Goal: Information Seeking & Learning: Learn about a topic

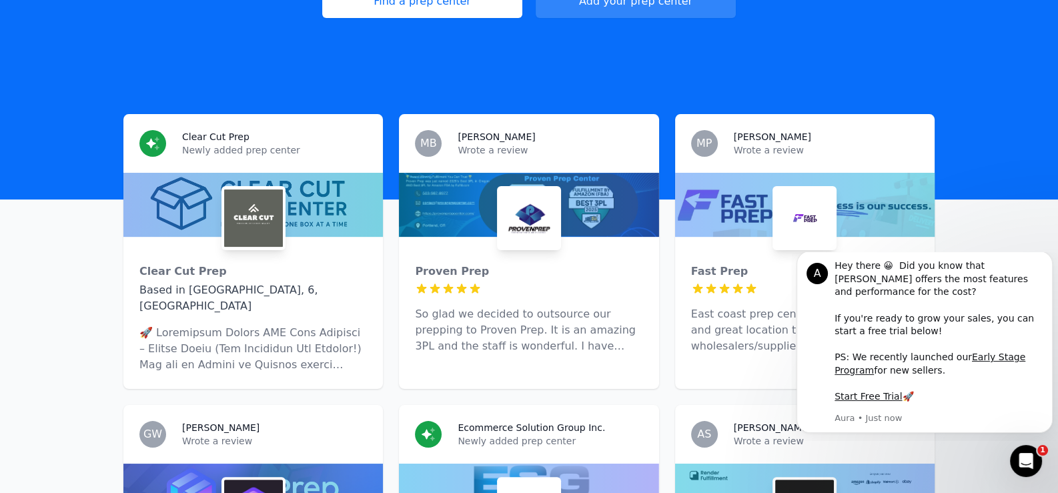
click at [360, 190] on div at bounding box center [253, 205] width 260 height 64
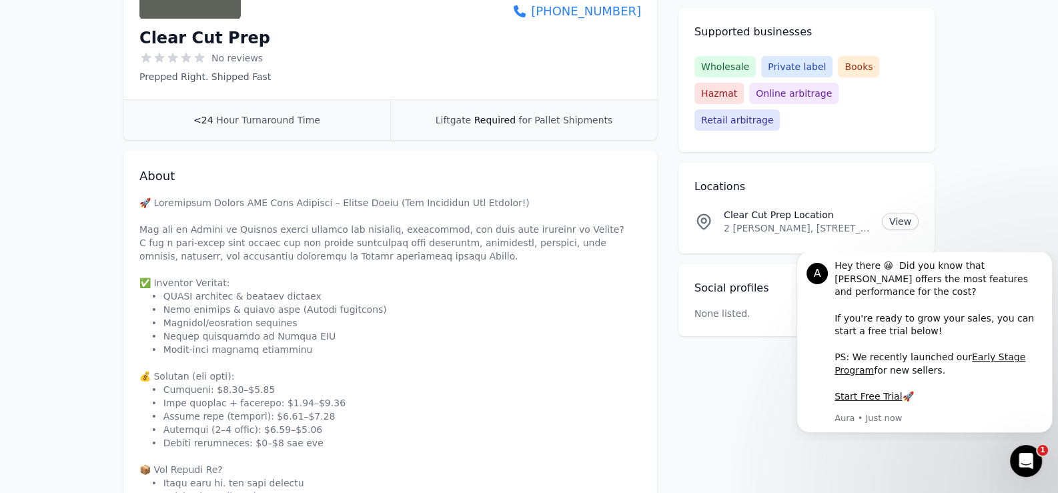
scroll to position [400, 0]
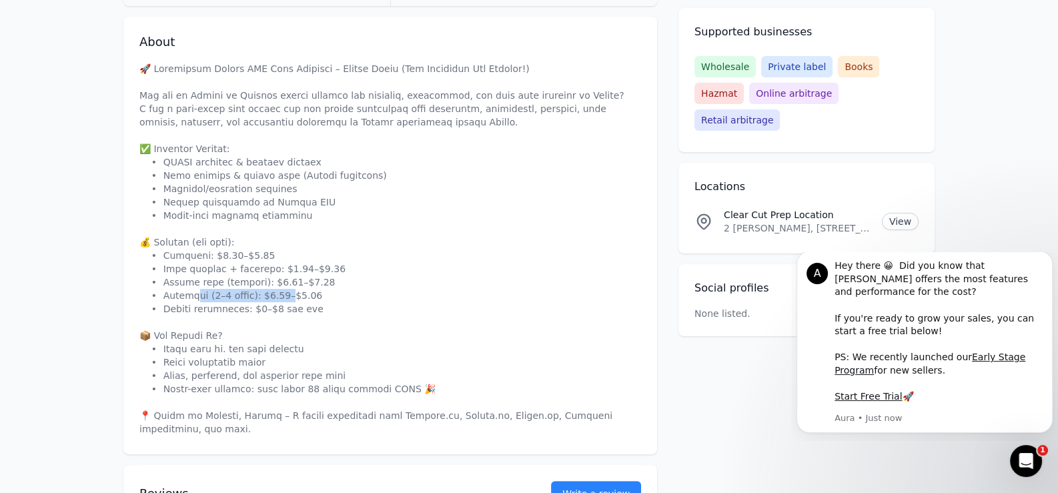
drag, startPoint x: 192, startPoint y: 291, endPoint x: 274, endPoint y: 296, distance: 82.2
click at [274, 296] on p at bounding box center [390, 249] width 502 height 374
drag, startPoint x: 163, startPoint y: 296, endPoint x: 197, endPoint y: 298, distance: 33.4
click at [197, 298] on p at bounding box center [390, 249] width 502 height 374
click at [397, 293] on p at bounding box center [390, 249] width 502 height 374
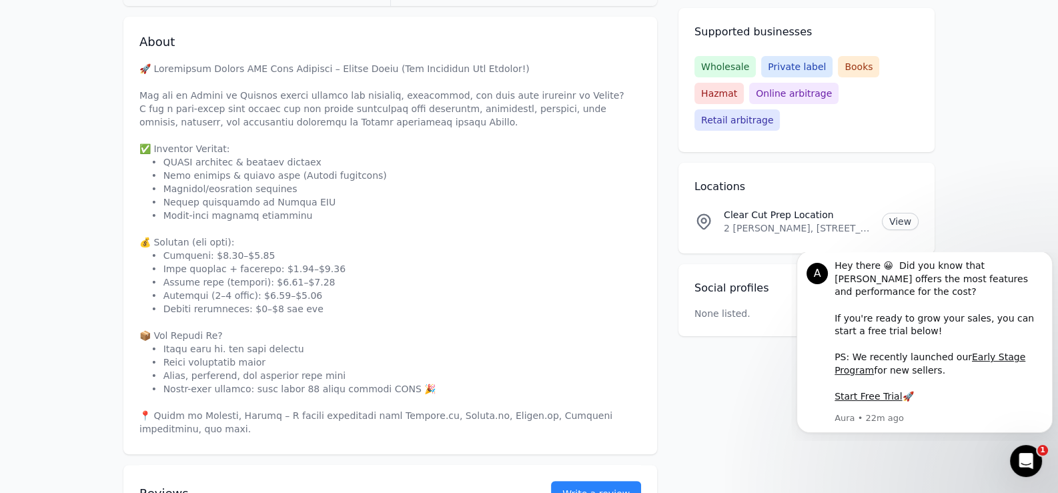
scroll to position [333, 0]
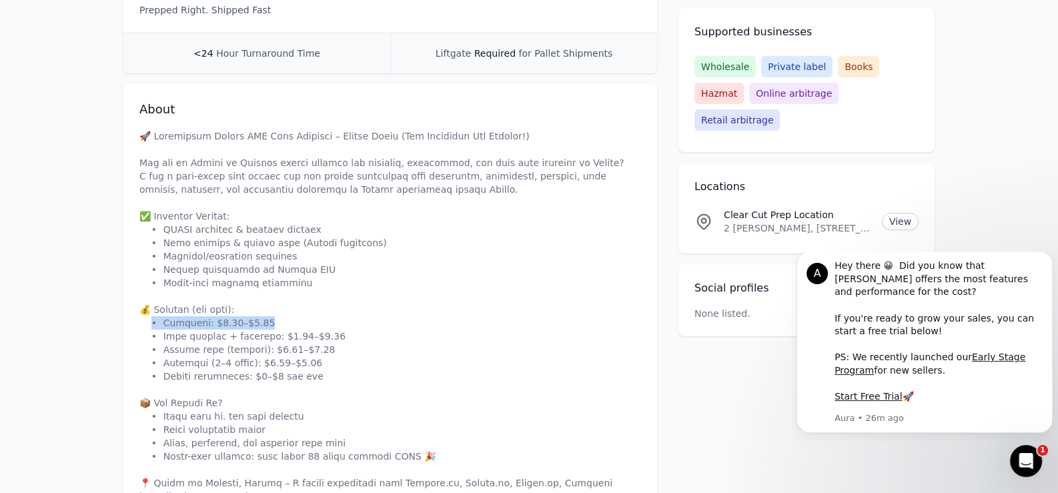
drag, startPoint x: 267, startPoint y: 323, endPoint x: 147, endPoint y: 326, distance: 119.5
click at [147, 326] on p at bounding box center [390, 316] width 502 height 374
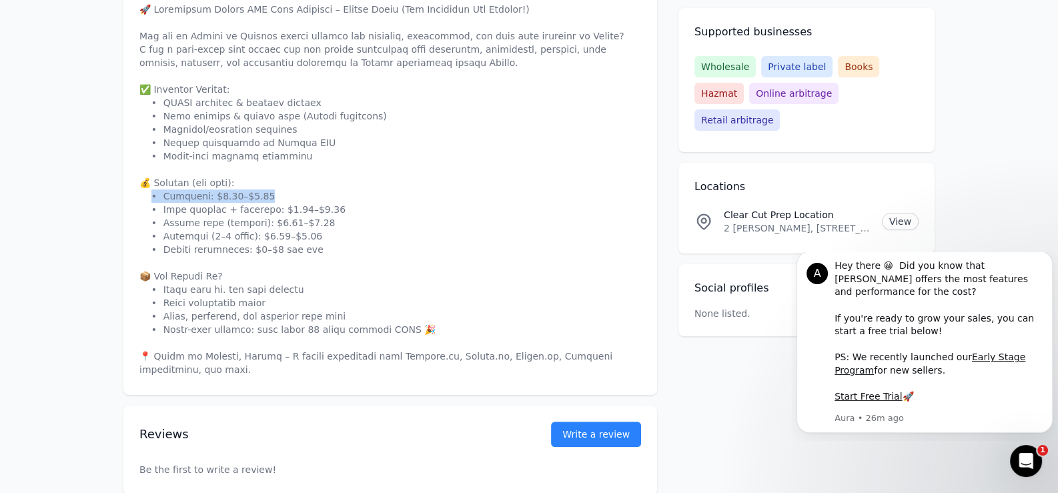
scroll to position [467, 0]
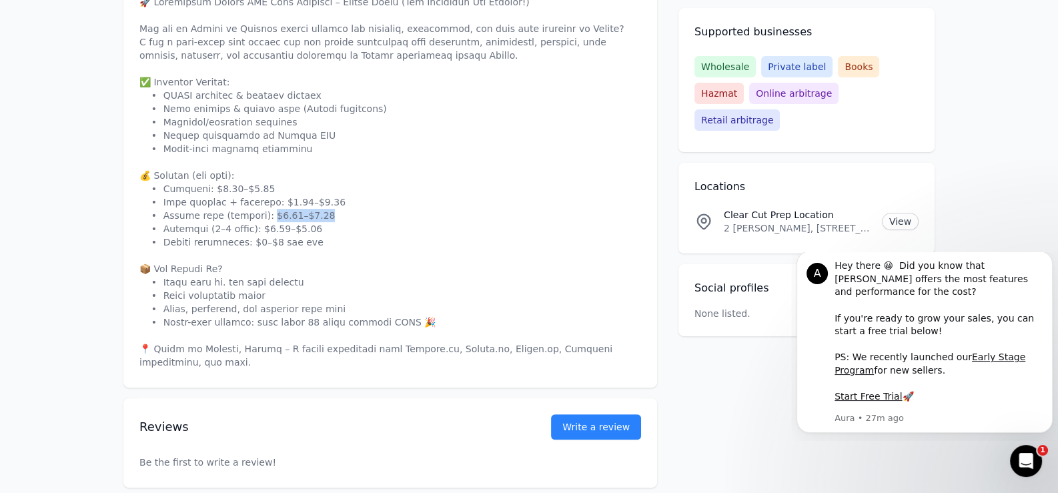
drag, startPoint x: 310, startPoint y: 216, endPoint x: 252, endPoint y: 216, distance: 58.7
click at [252, 216] on p at bounding box center [390, 182] width 502 height 374
click at [526, 230] on p at bounding box center [390, 182] width 502 height 374
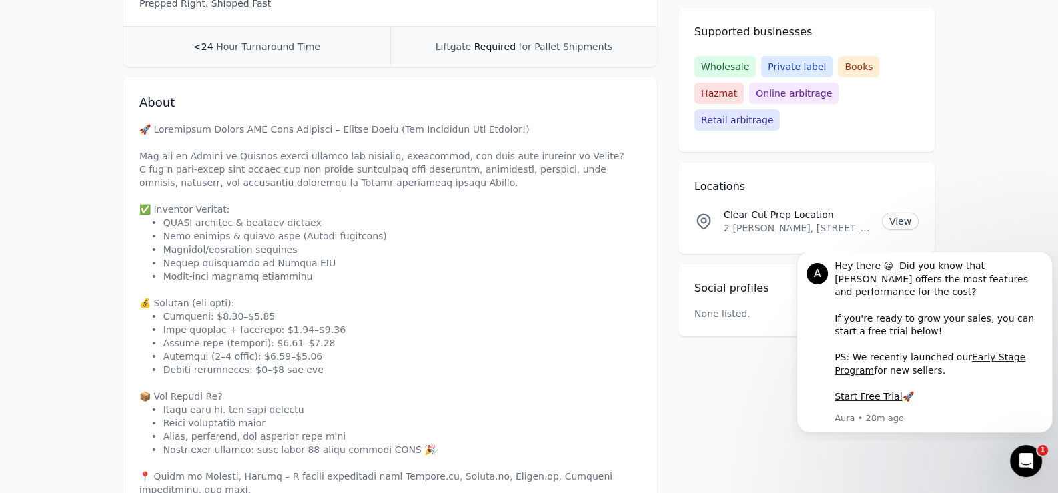
scroll to position [333, 0]
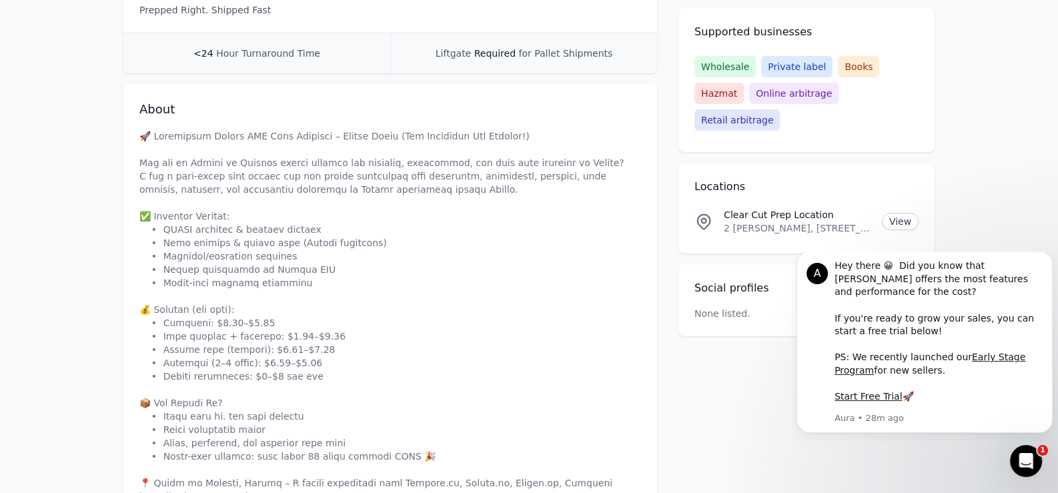
drag, startPoint x: 306, startPoint y: 373, endPoint x: 184, endPoint y: 372, distance: 122.1
click at [278, 373] on p at bounding box center [390, 316] width 502 height 374
drag, startPoint x: 153, startPoint y: 376, endPoint x: 330, endPoint y: 372, distance: 177.5
click at [330, 372] on p at bounding box center [390, 316] width 502 height 374
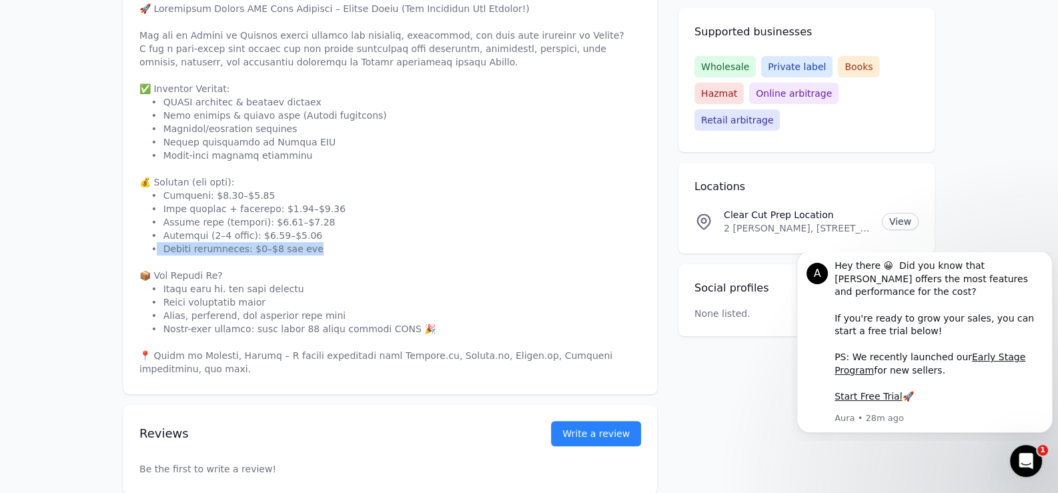
scroll to position [467, 0]
